Goal: Information Seeking & Learning: Check status

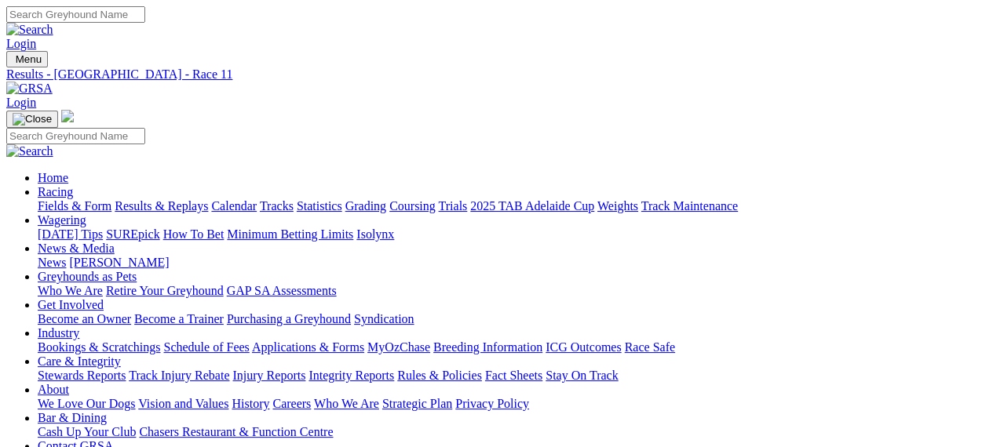
drag, startPoint x: 0, startPoint y: 0, endPoint x: 195, endPoint y: 80, distance: 211.2
click at [195, 80] on div "Menu Results - [GEOGRAPHIC_DATA] - Race 11 Login Home Racing Fields & Form Resu…" at bounding box center [496, 281] width 980 height 461
click at [53, 82] on img at bounding box center [29, 89] width 46 height 14
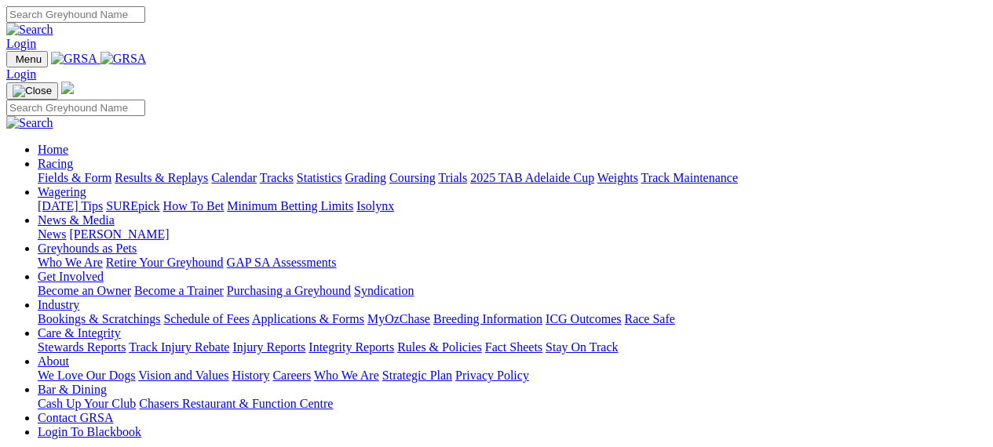
scroll to position [471, 0]
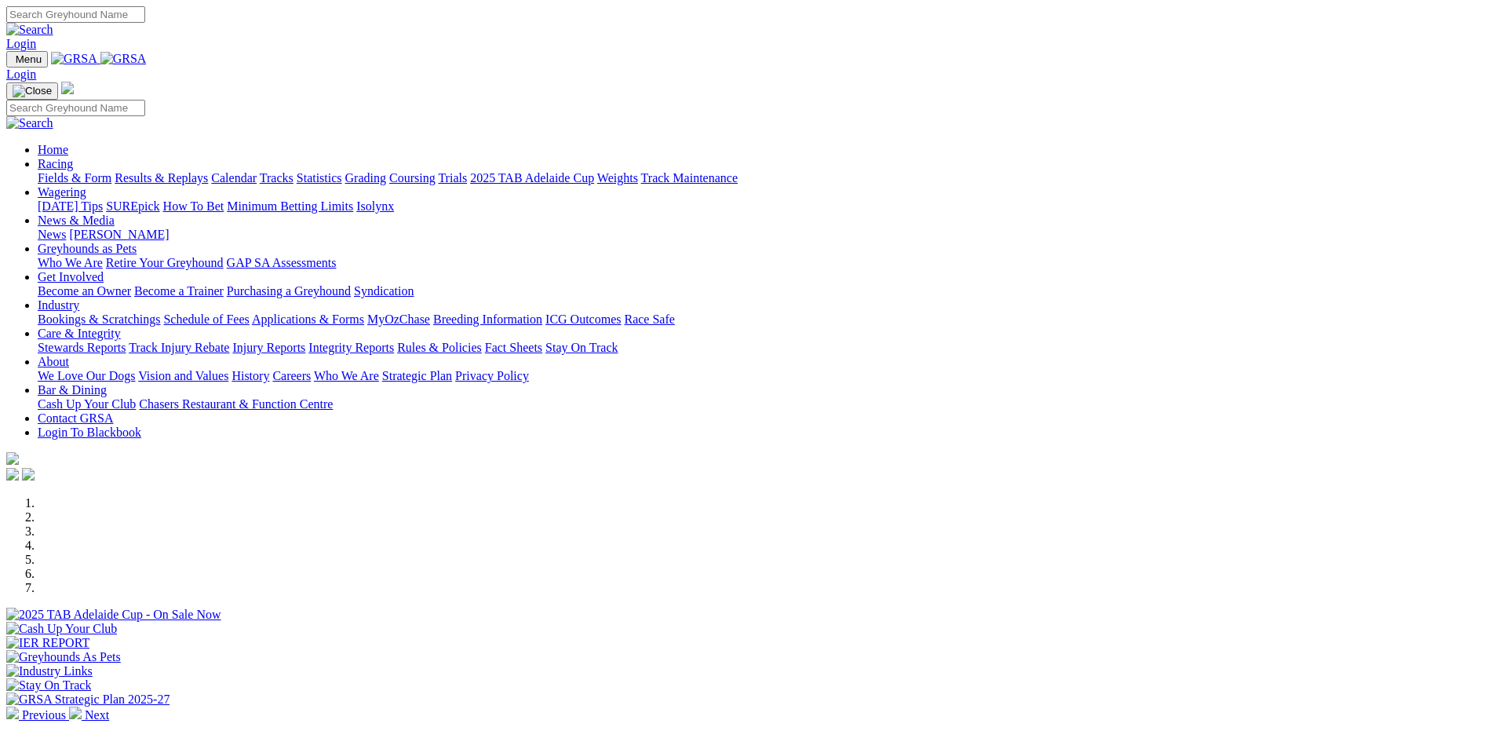
scroll to position [471, 0]
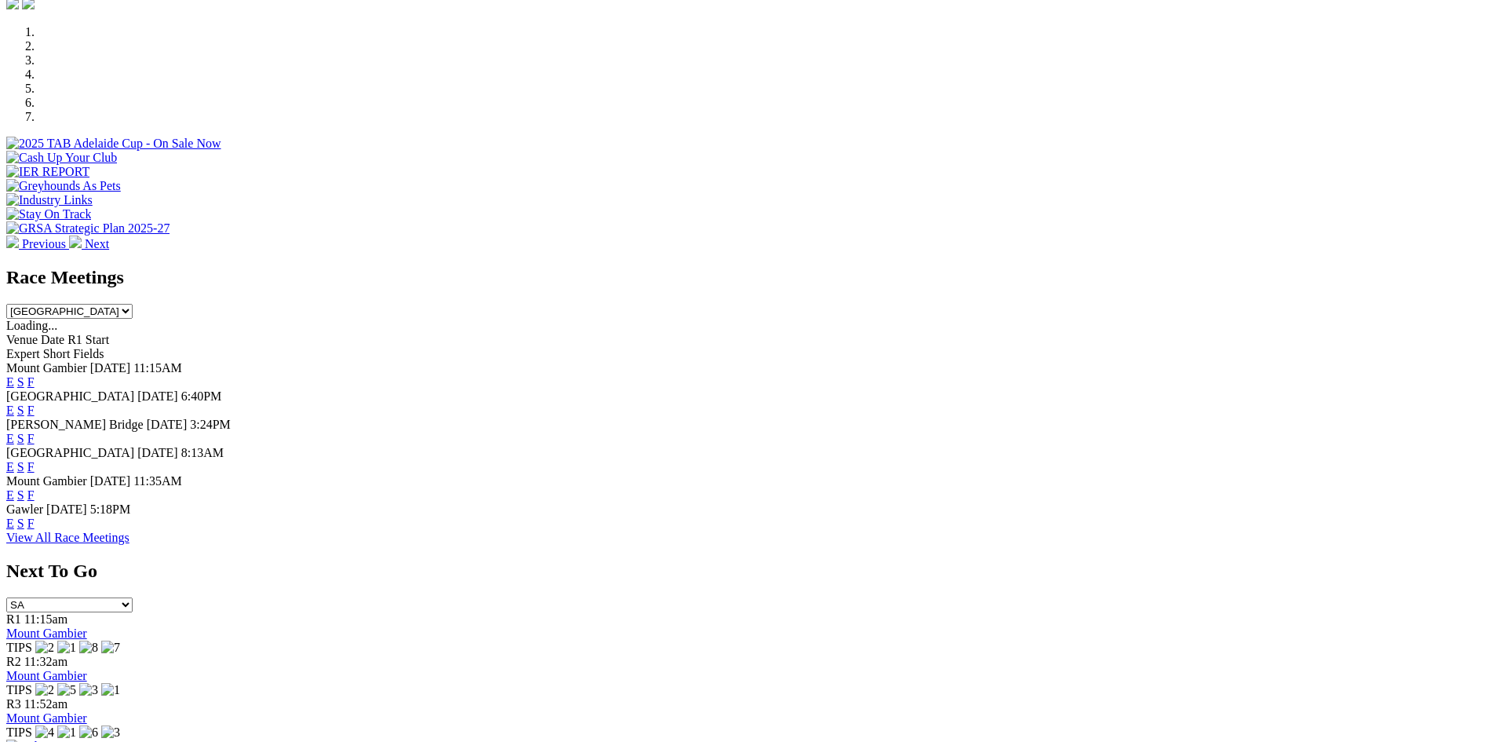
click at [35, 528] on link "F" at bounding box center [30, 522] width 7 height 13
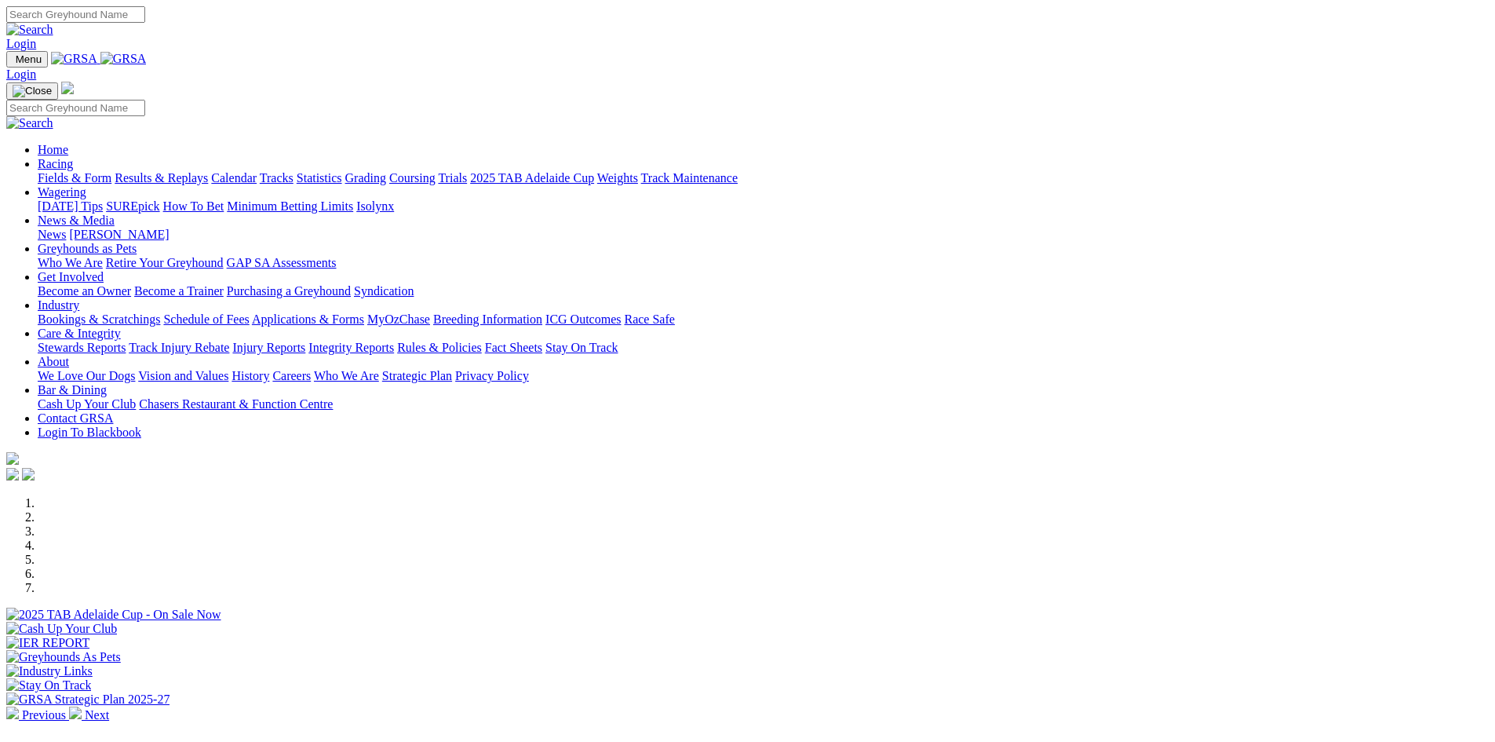
scroll to position [471, 0]
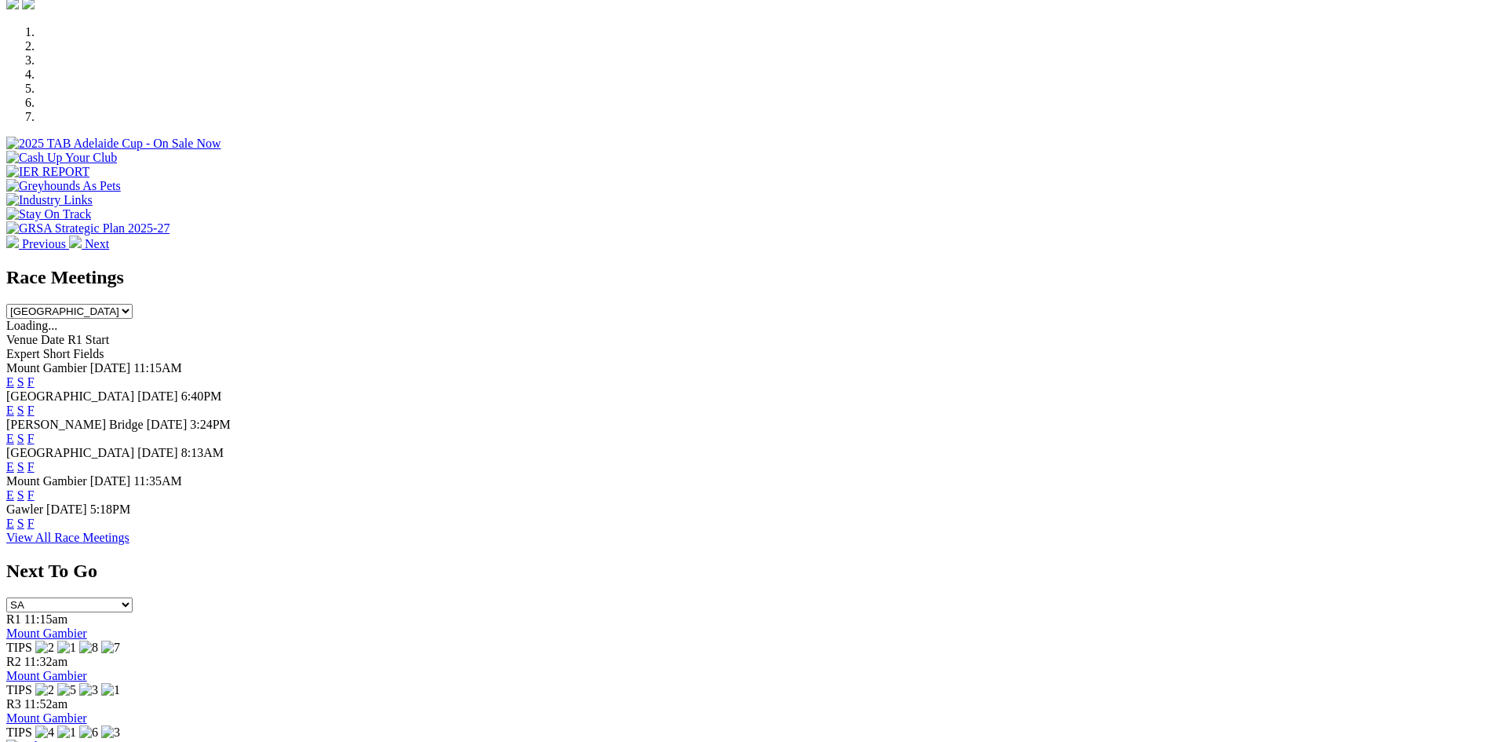
click at [452, 418] on div "Murray Bridge 29 Aug 25 3:24PM E S F" at bounding box center [747, 432] width 1482 height 28
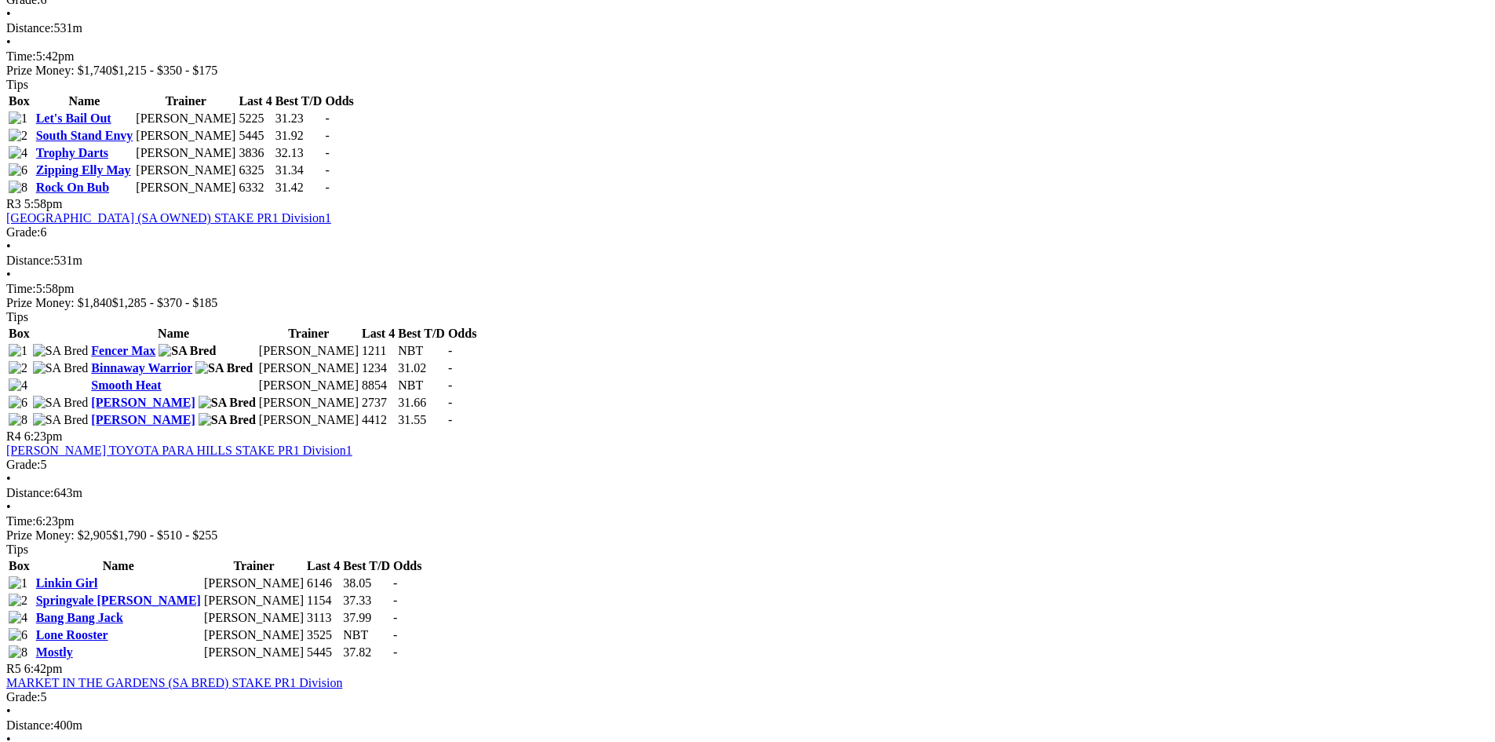
scroll to position [1177, 0]
